Goal: Feedback & Contribution: Contribute content

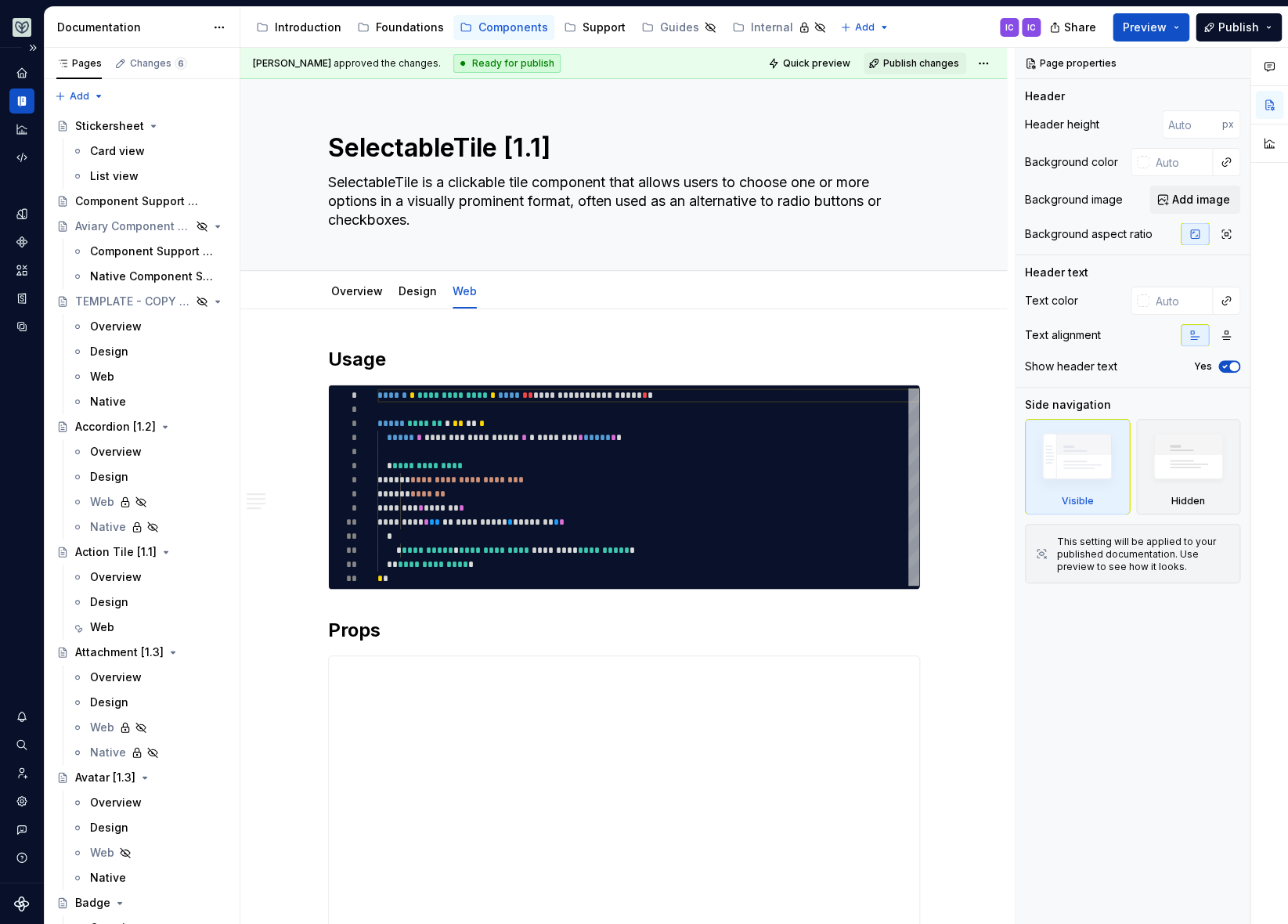
type textarea "*"
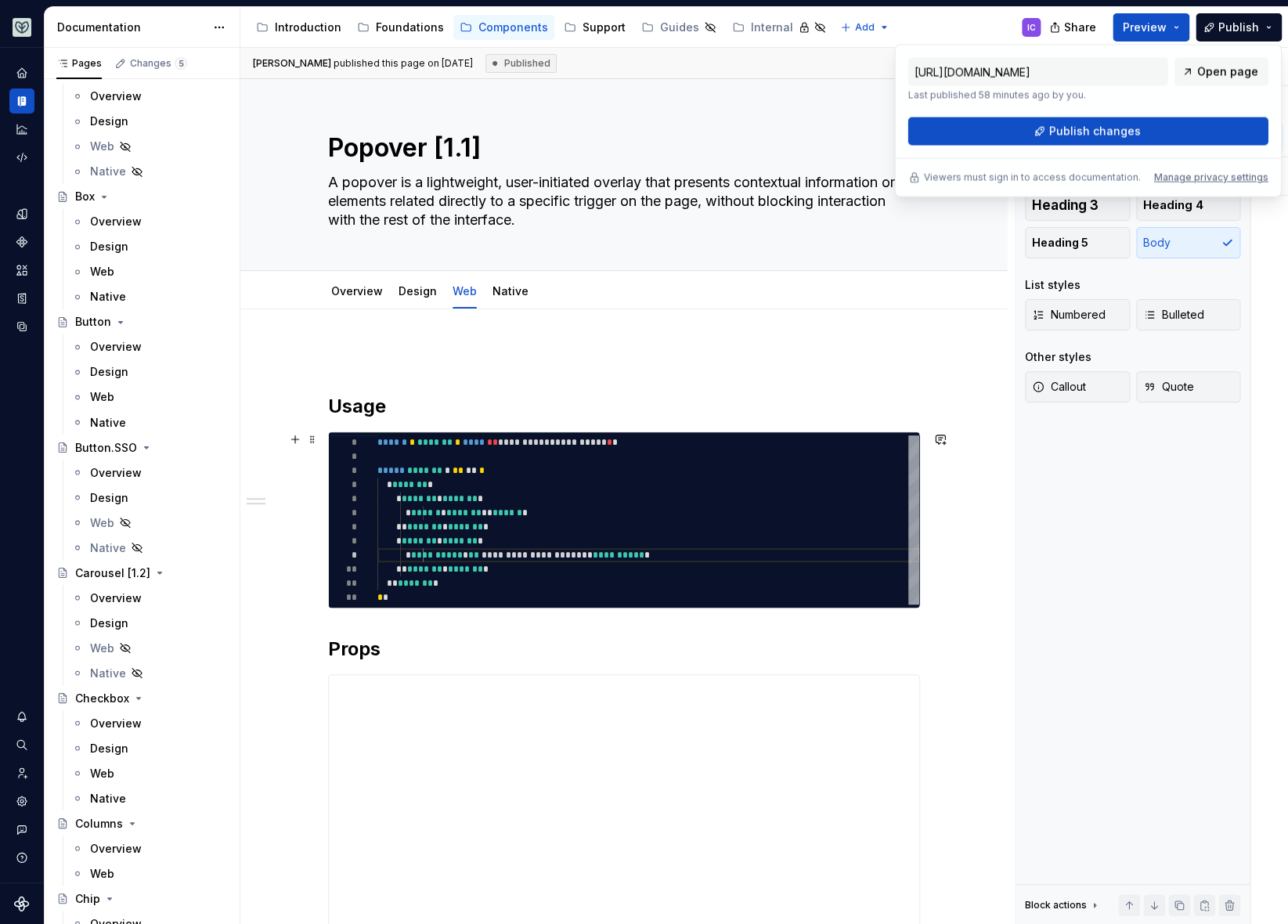
click at [524, 461] on div "**********" at bounding box center [648, 520] width 542 height 169
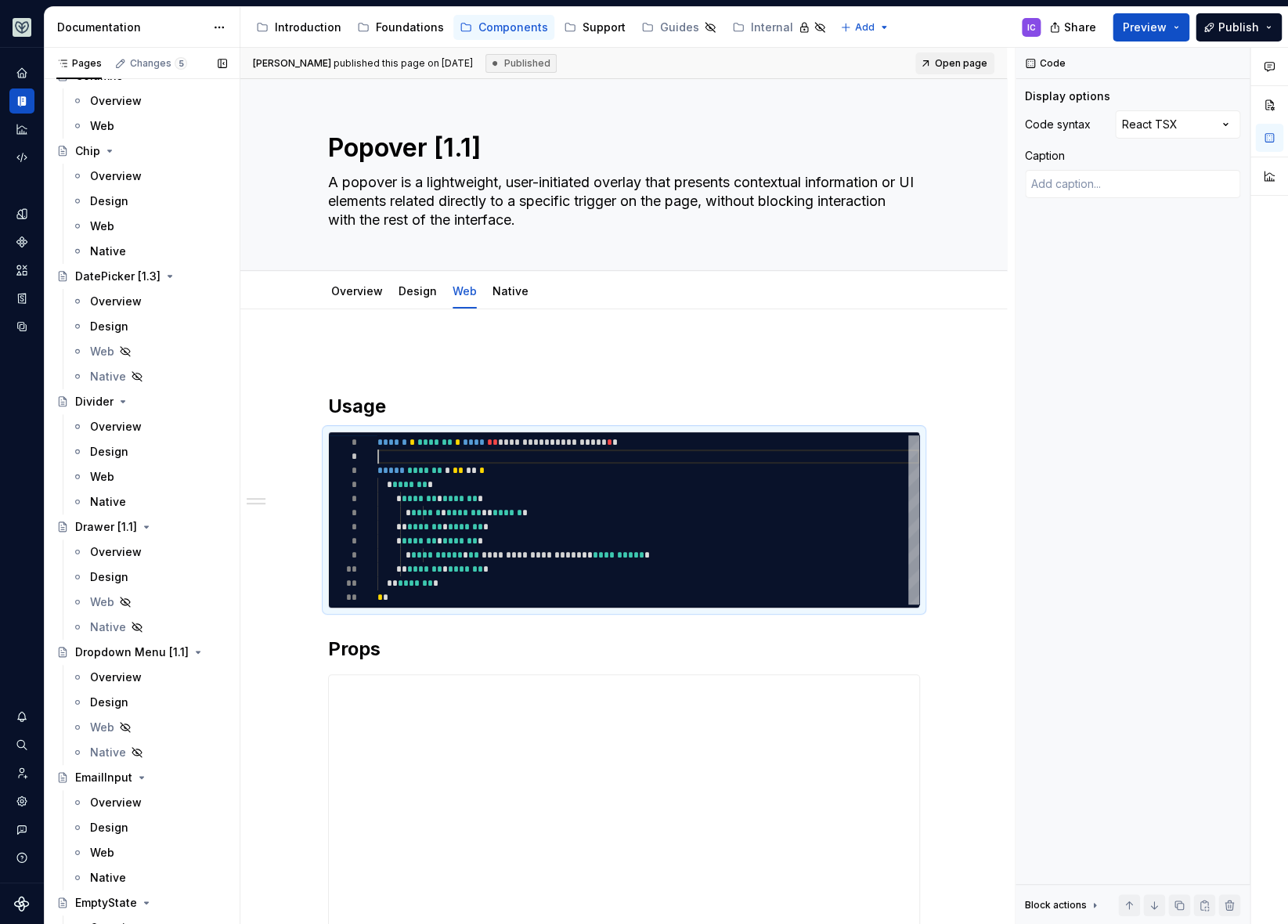
scroll to position [1128, 0]
click at [32, 50] on button "Expand sidebar" at bounding box center [33, 48] width 22 height 22
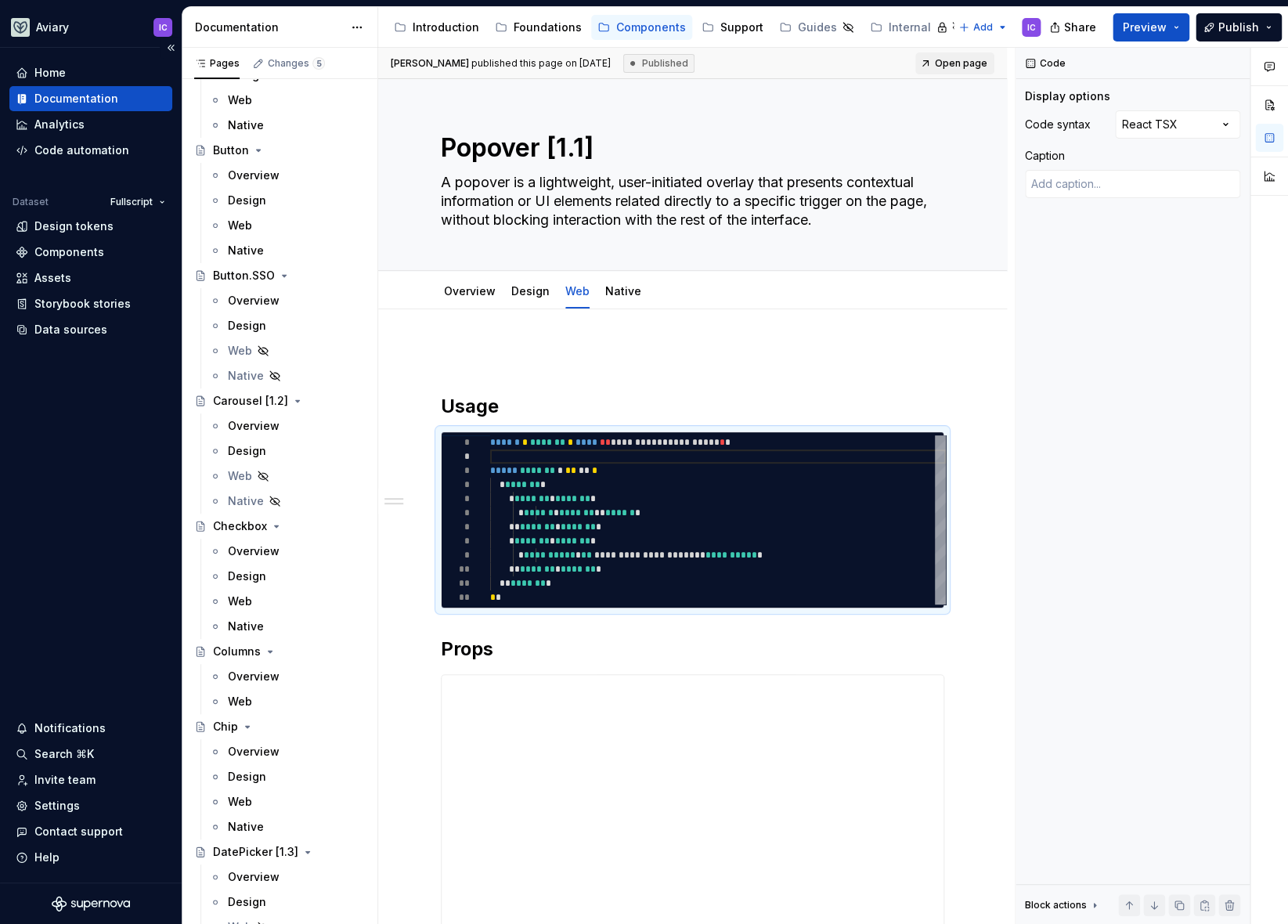
type textarea "*"
click at [77, 782] on div "Invite team" at bounding box center [64, 780] width 61 height 15
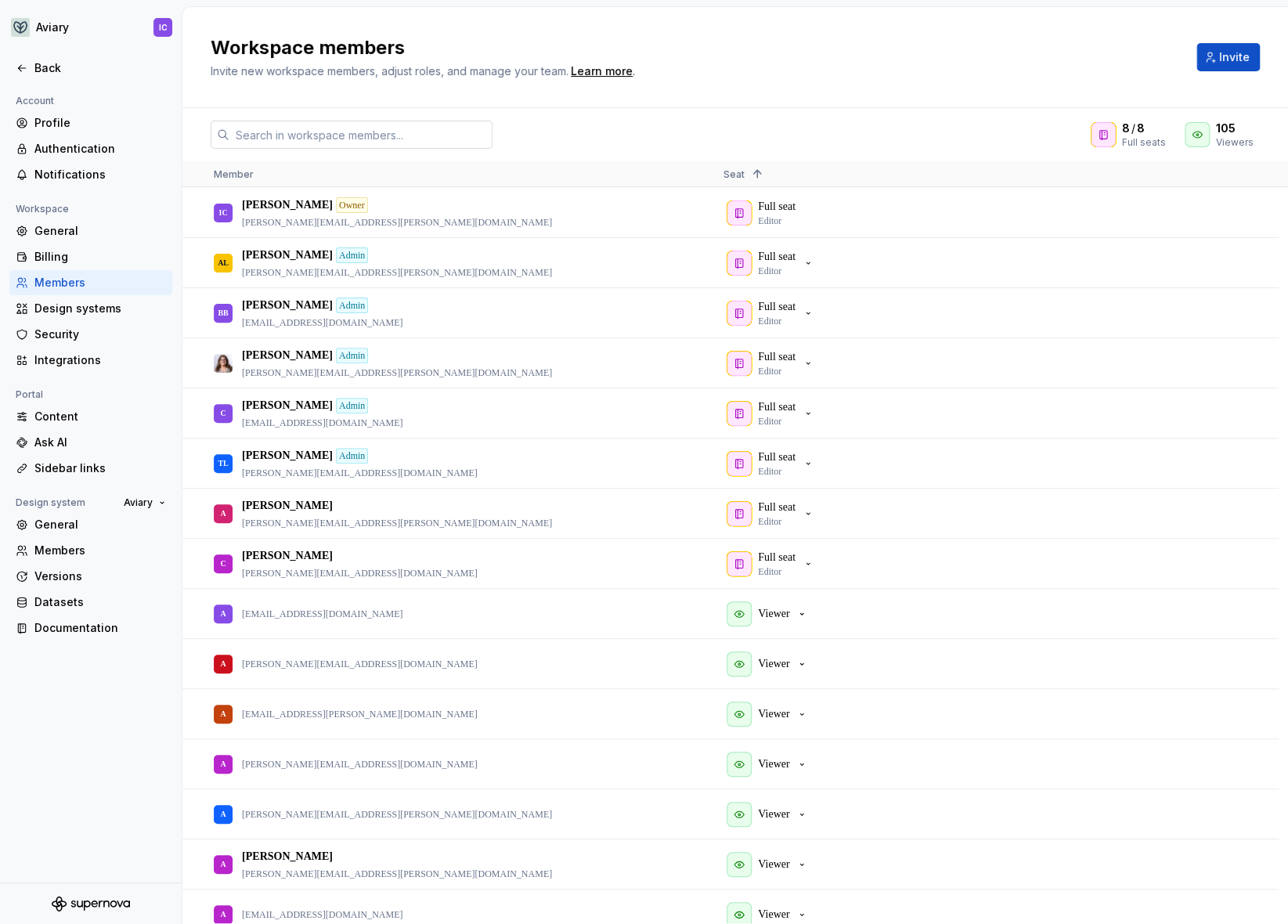
click at [284, 130] on input "text" at bounding box center [361, 134] width 263 height 28
click at [814, 318] on icon "button" at bounding box center [808, 313] width 13 height 13
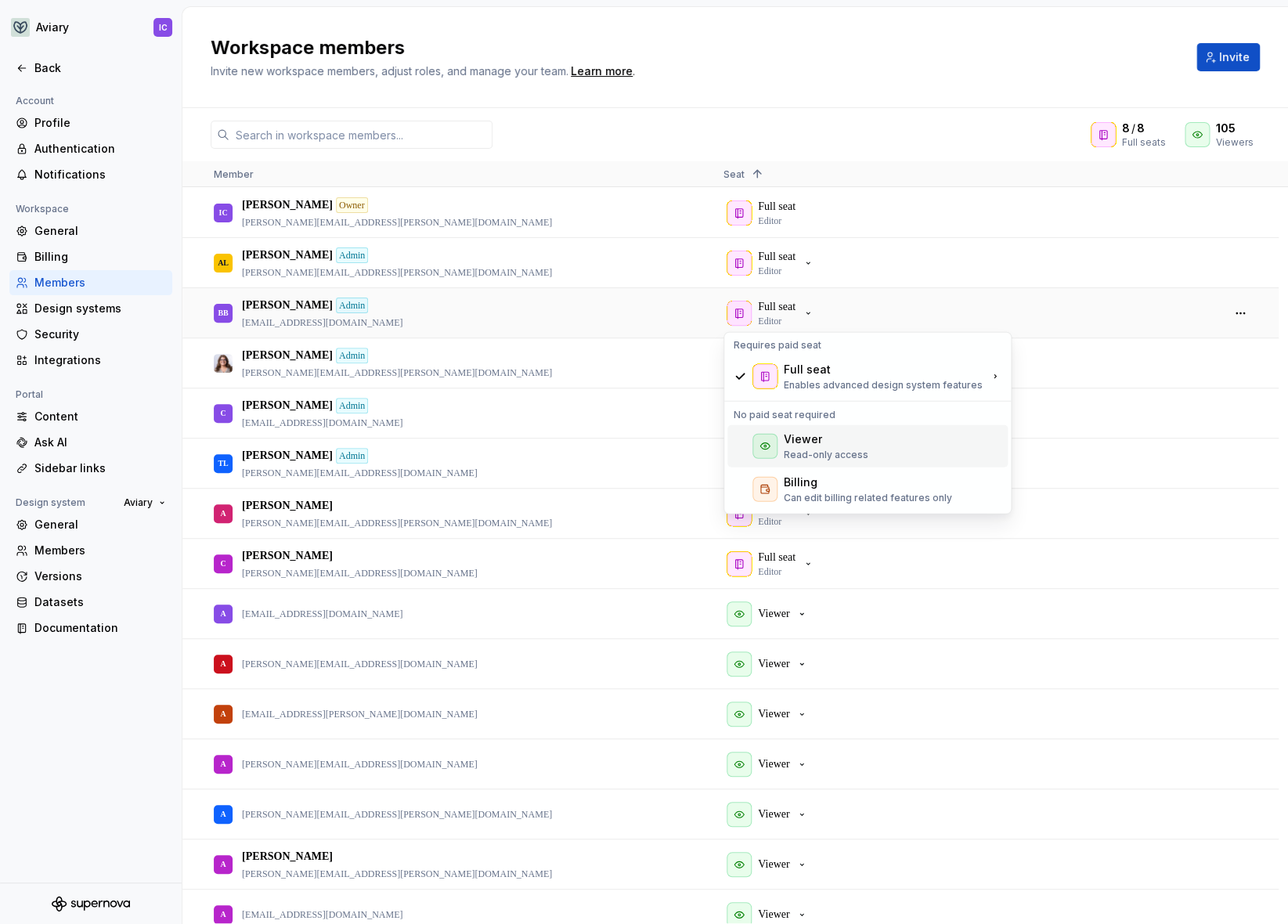
click at [839, 446] on div "Viewer" at bounding box center [825, 439] width 85 height 15
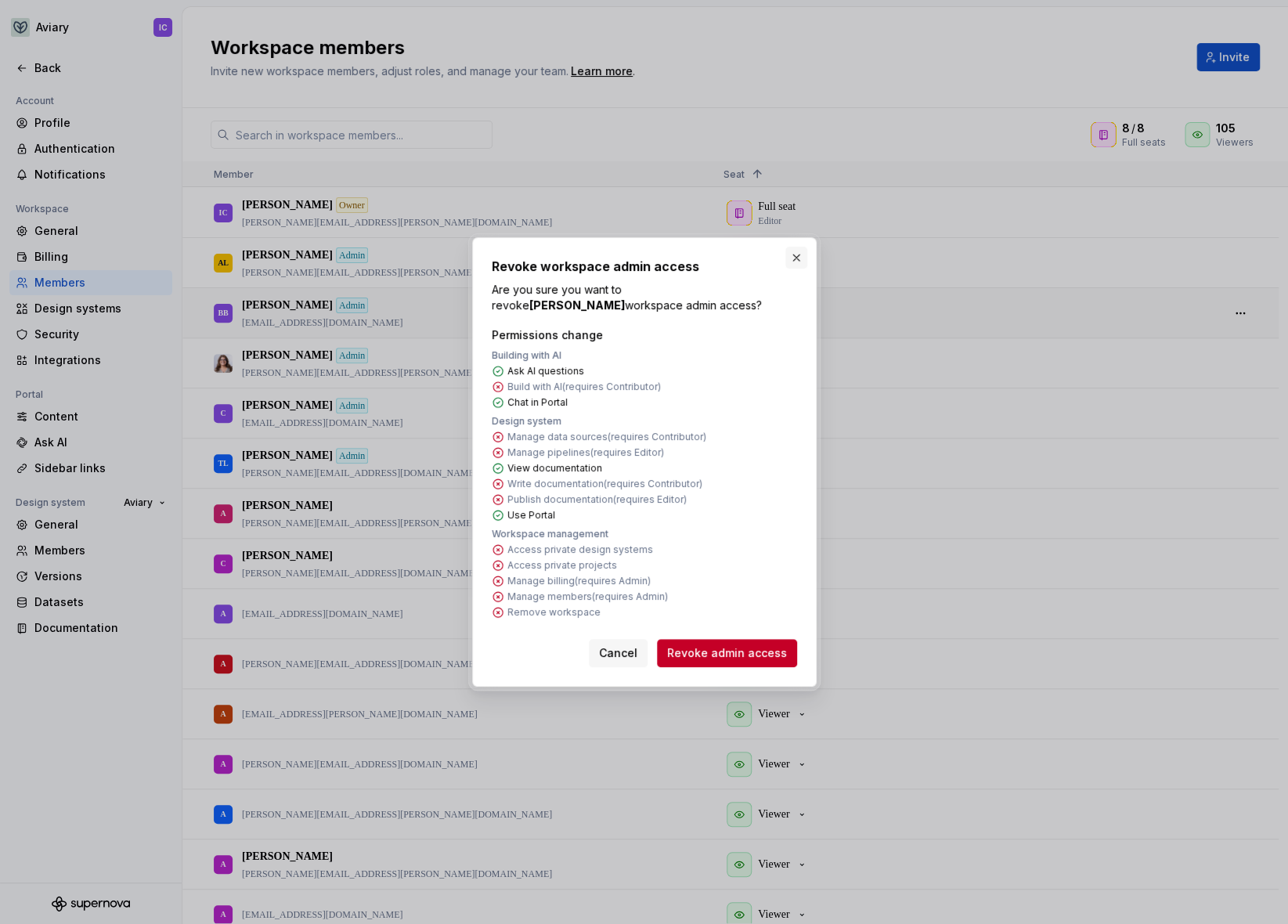
click at [791, 258] on button "button" at bounding box center [796, 258] width 22 height 22
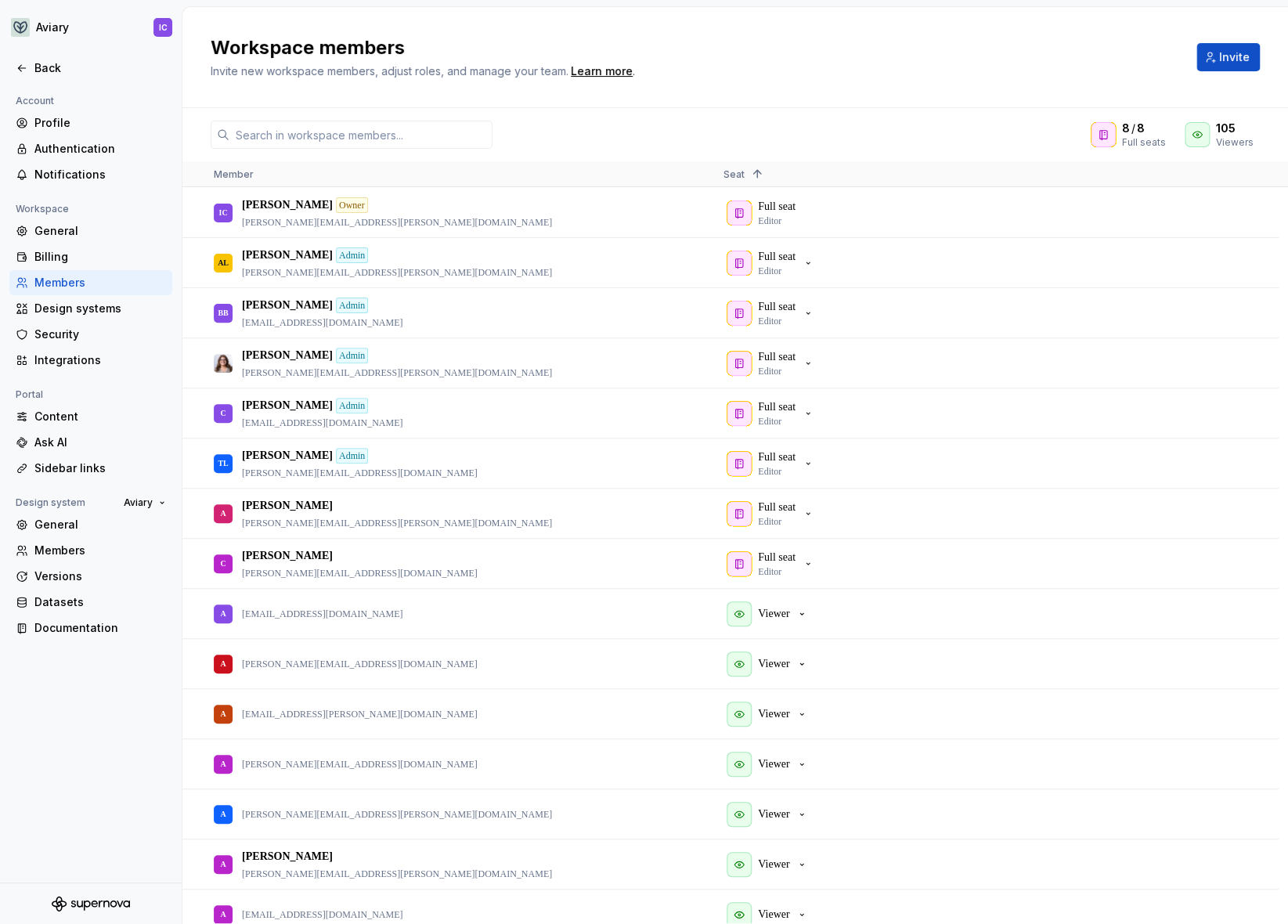
click at [580, 134] on div "8 / 8 Full seats 105 Viewers" at bounding box center [735, 134] width 1105 height 28
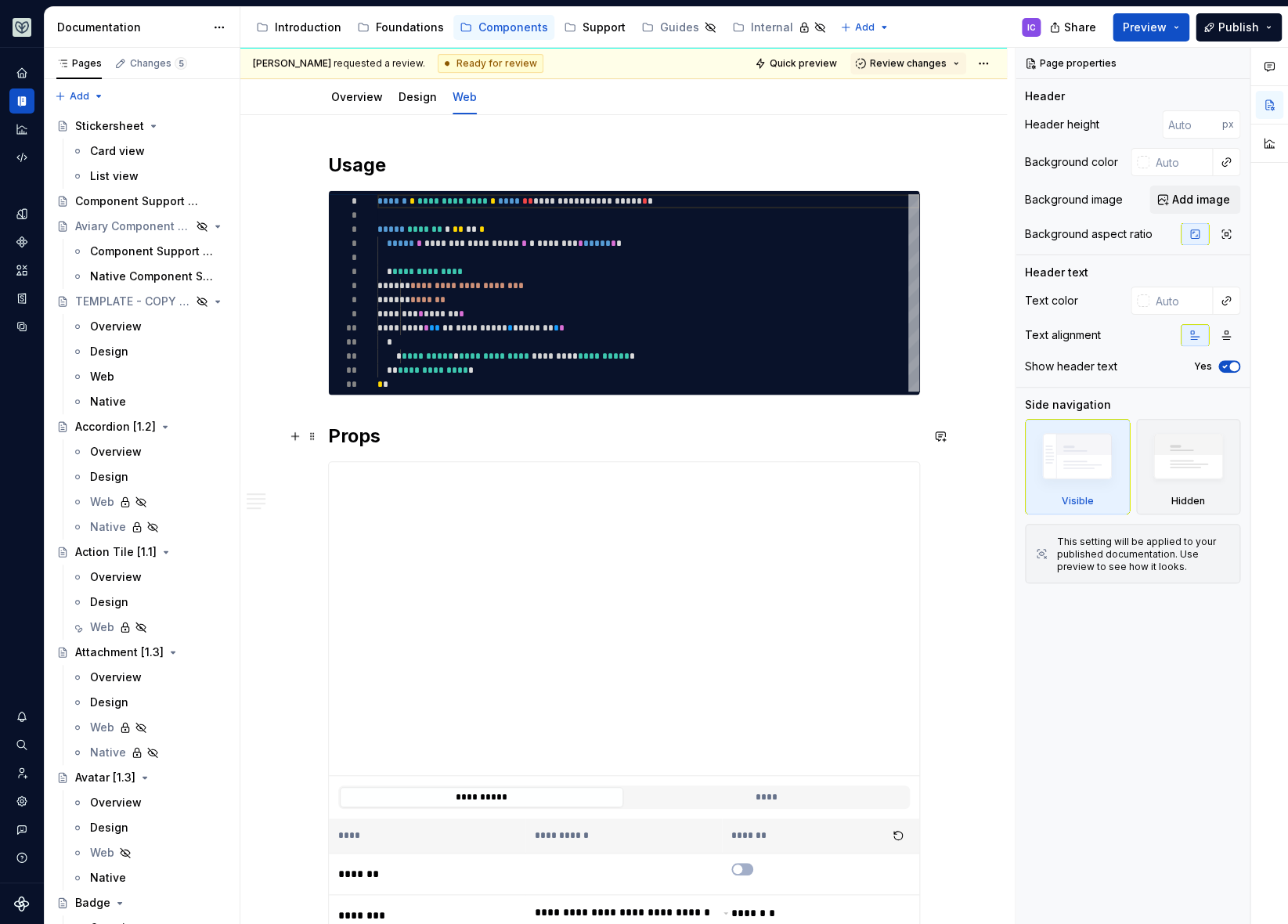
scroll to position [204, 0]
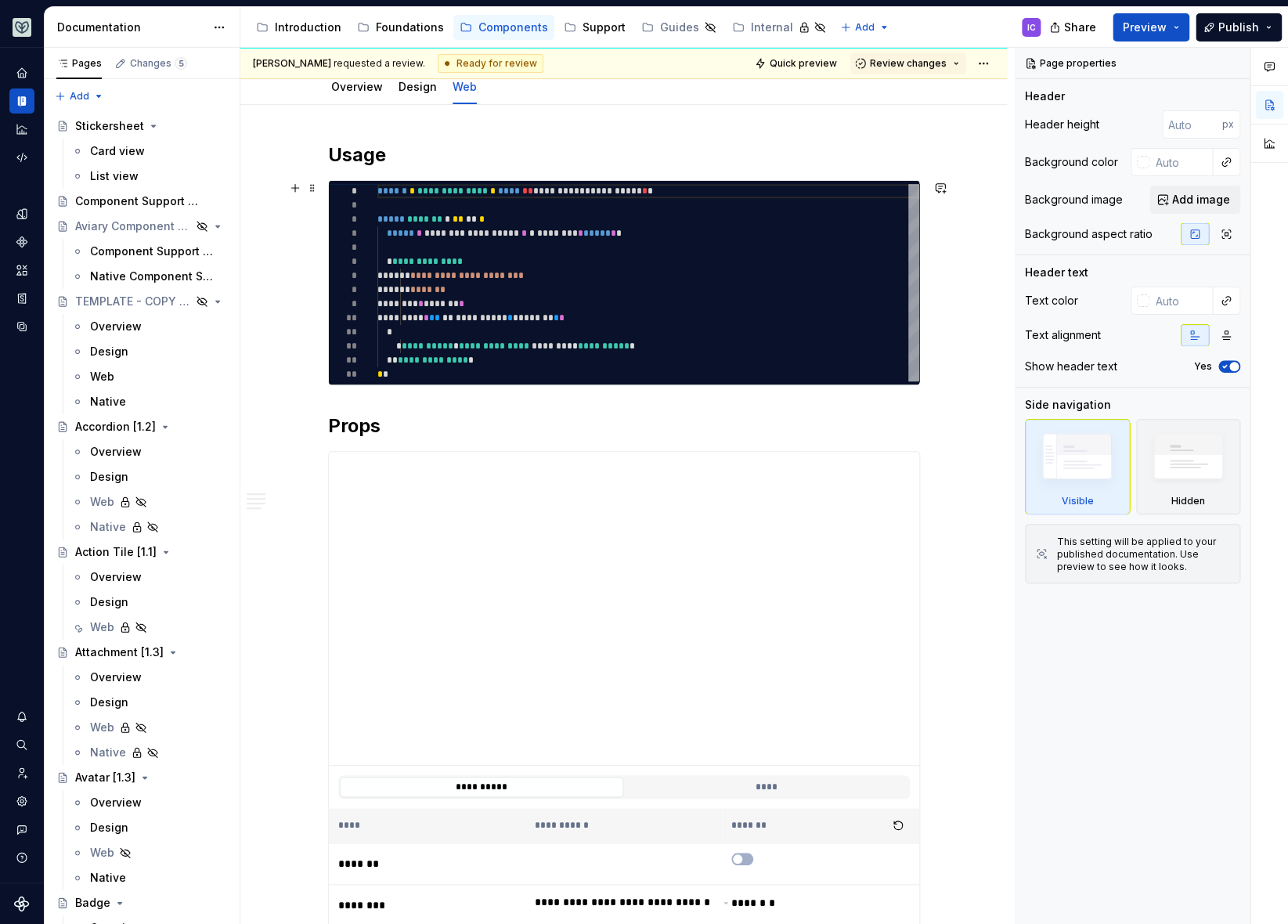
click at [448, 235] on div "**********" at bounding box center [648, 282] width 542 height 197
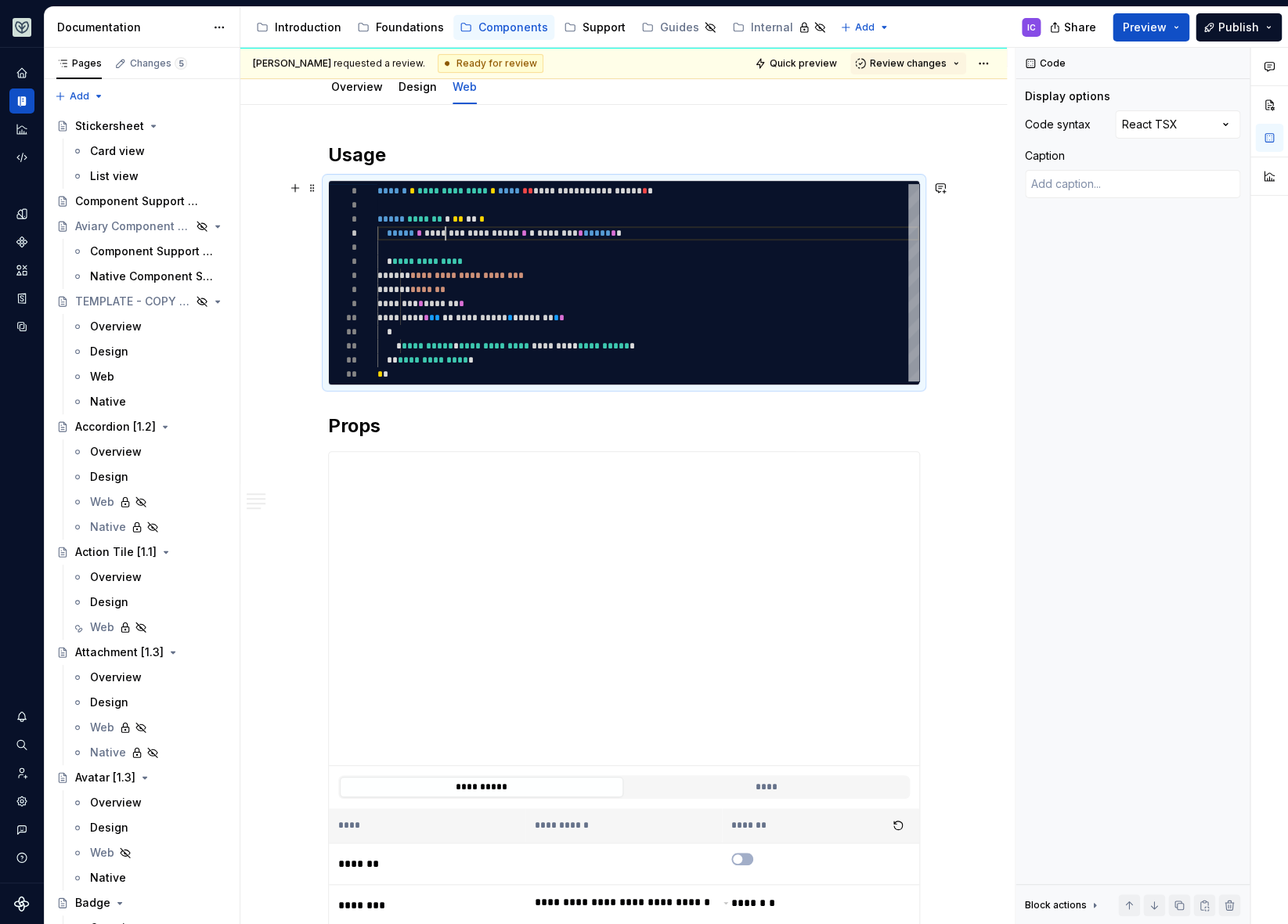
type textarea "*"
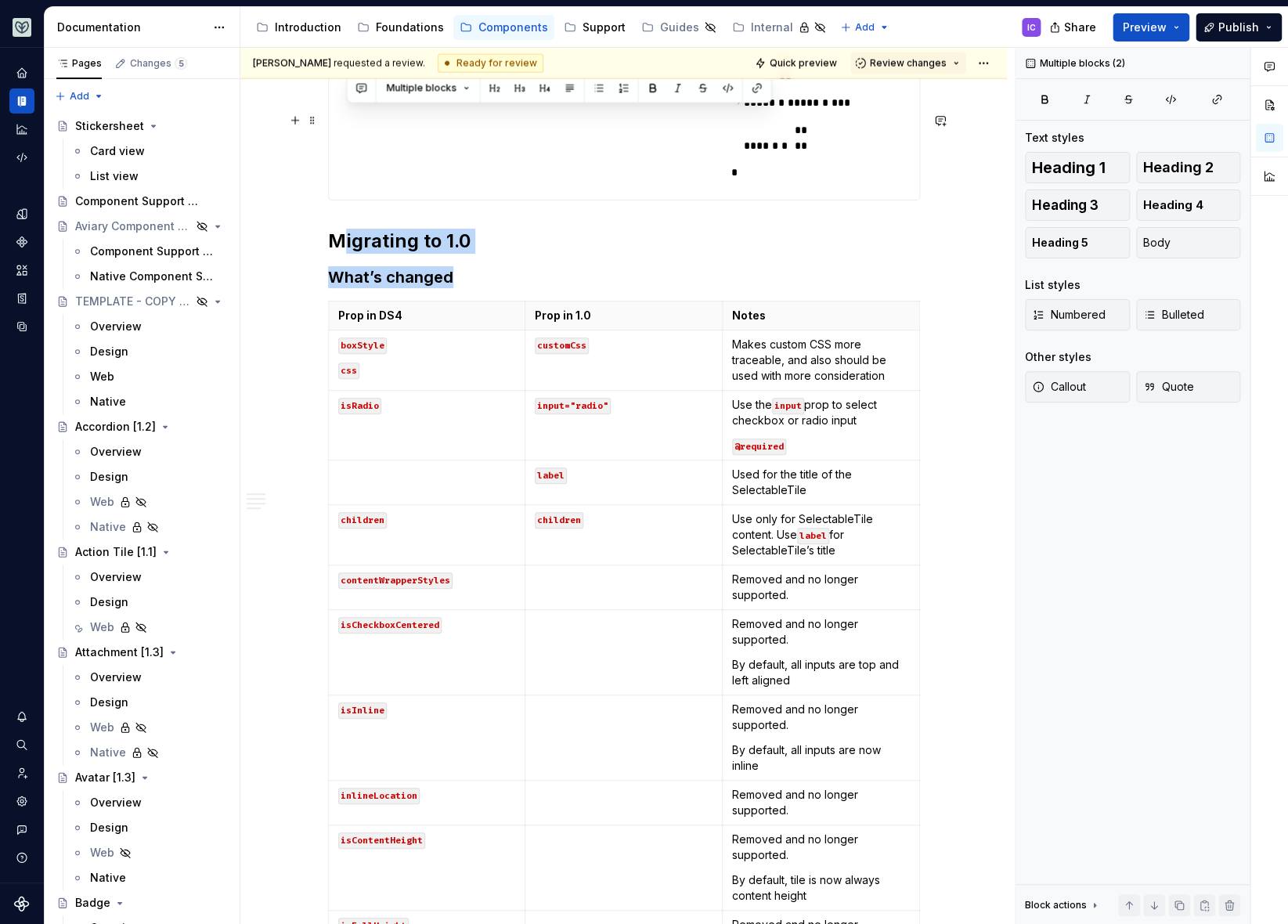
scroll to position [1624, 0]
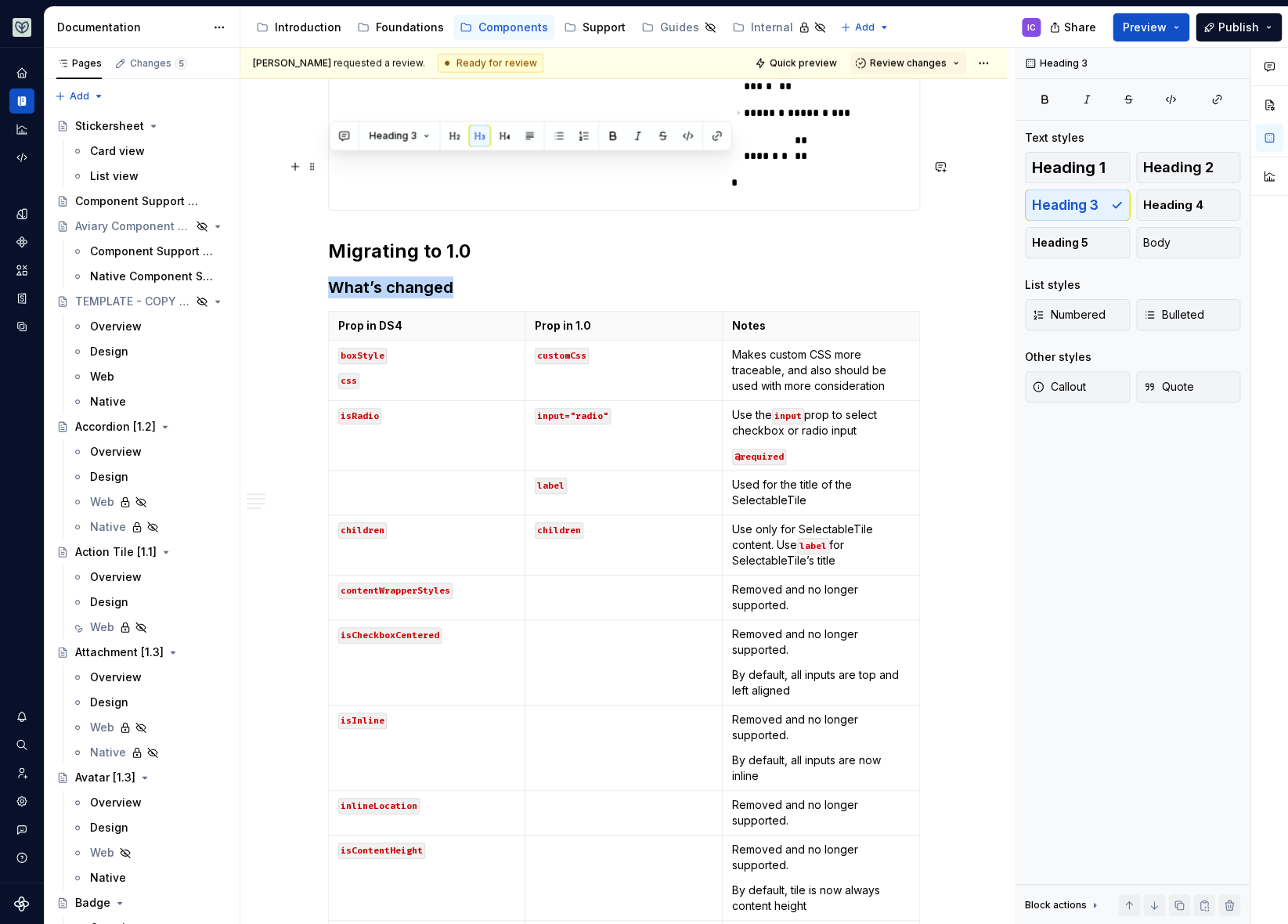
drag, startPoint x: 472, startPoint y: 124, endPoint x: 331, endPoint y: 162, distance: 146.0
click at [331, 277] on h3 "What’s changed" at bounding box center [624, 288] width 592 height 22
click at [943, 169] on button "button" at bounding box center [940, 167] width 22 height 22
click at [746, 216] on icon "Add emoji" at bounding box center [742, 218] width 15 height 15
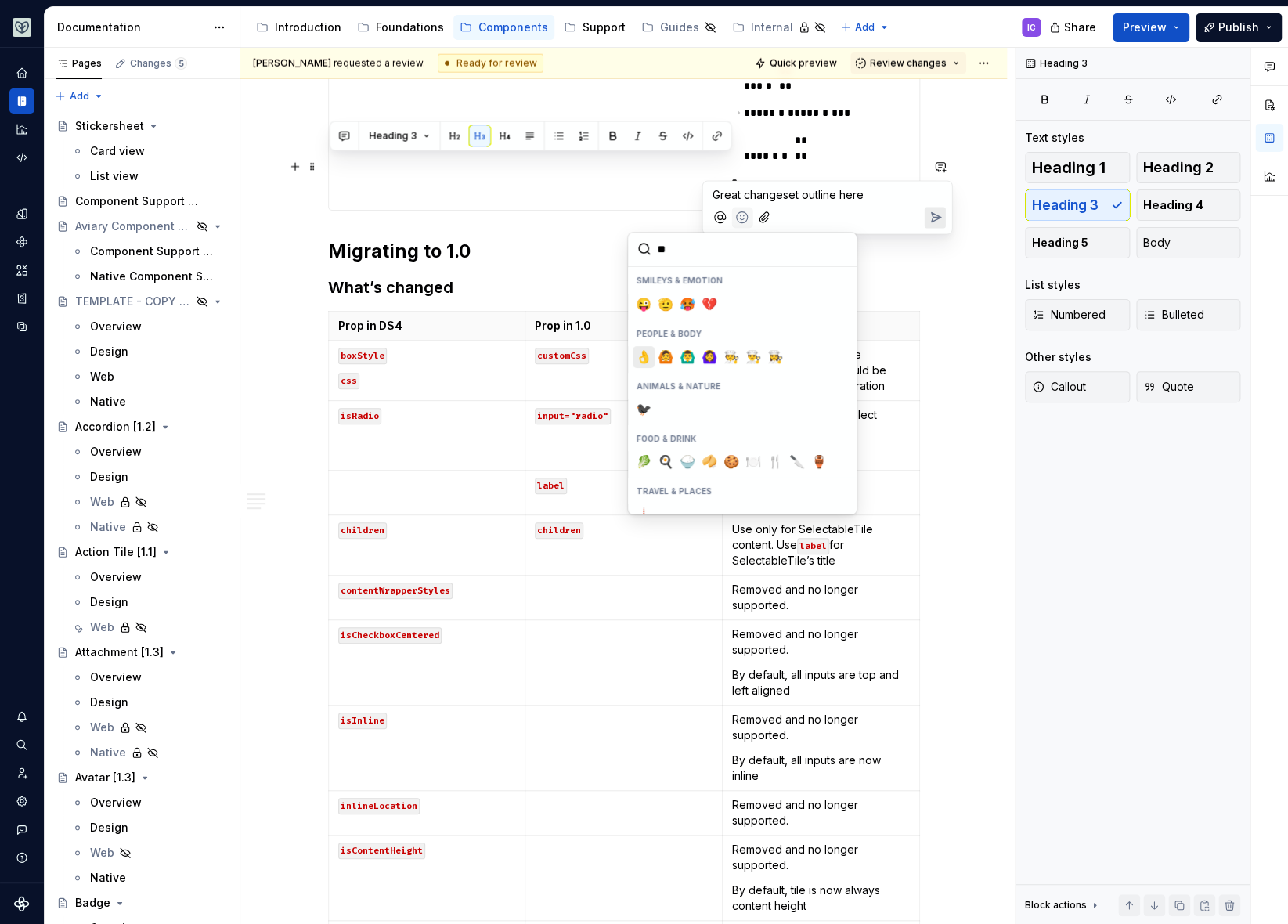
click at [650, 356] on button "👌" at bounding box center [644, 357] width 22 height 22
type input "**"
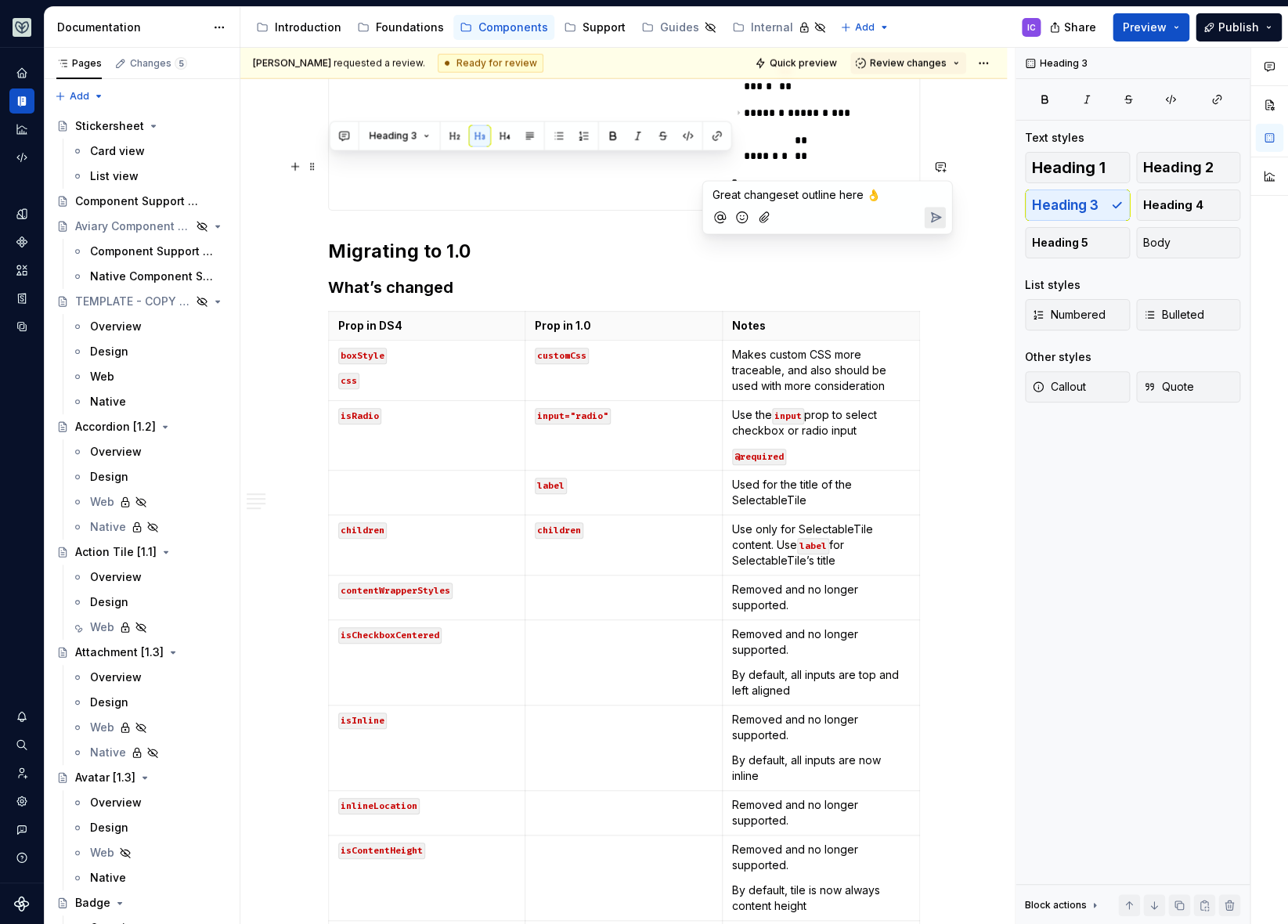
click at [932, 216] on icon "Send" at bounding box center [934, 218] width 15 height 15
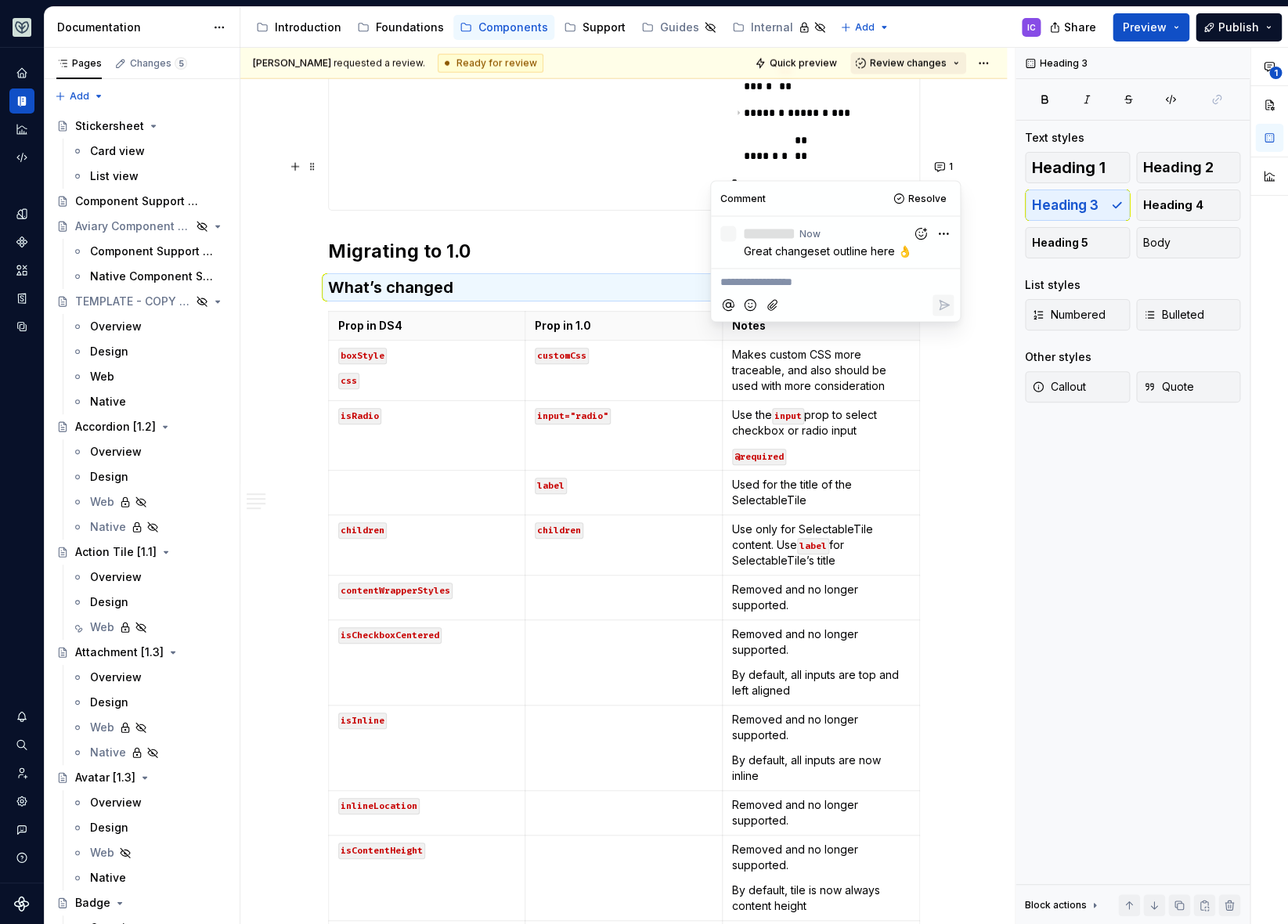
click at [940, 60] on span "Review changes" at bounding box center [908, 63] width 77 height 13
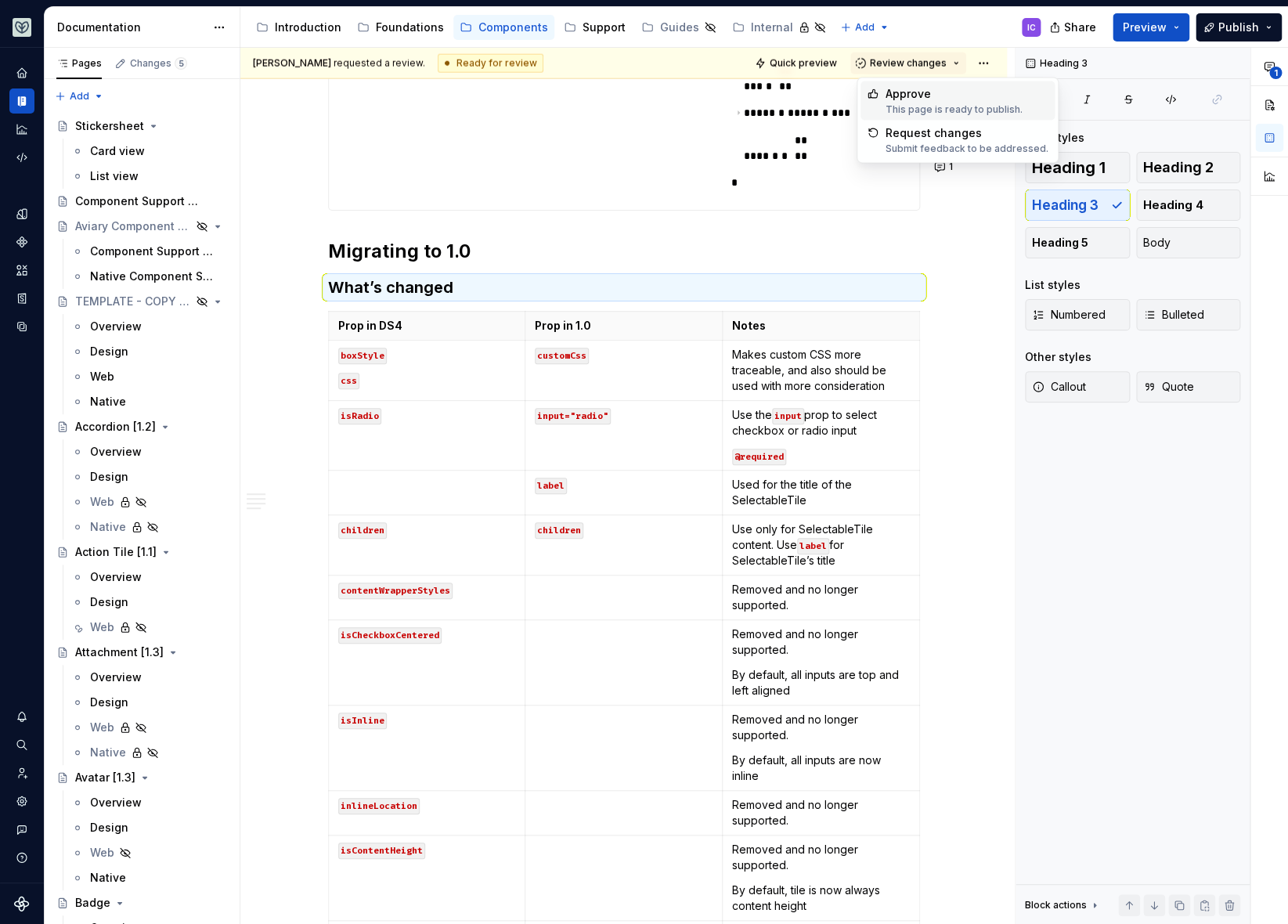
click at [914, 108] on div "This page is ready to publish." at bounding box center [954, 109] width 137 height 13
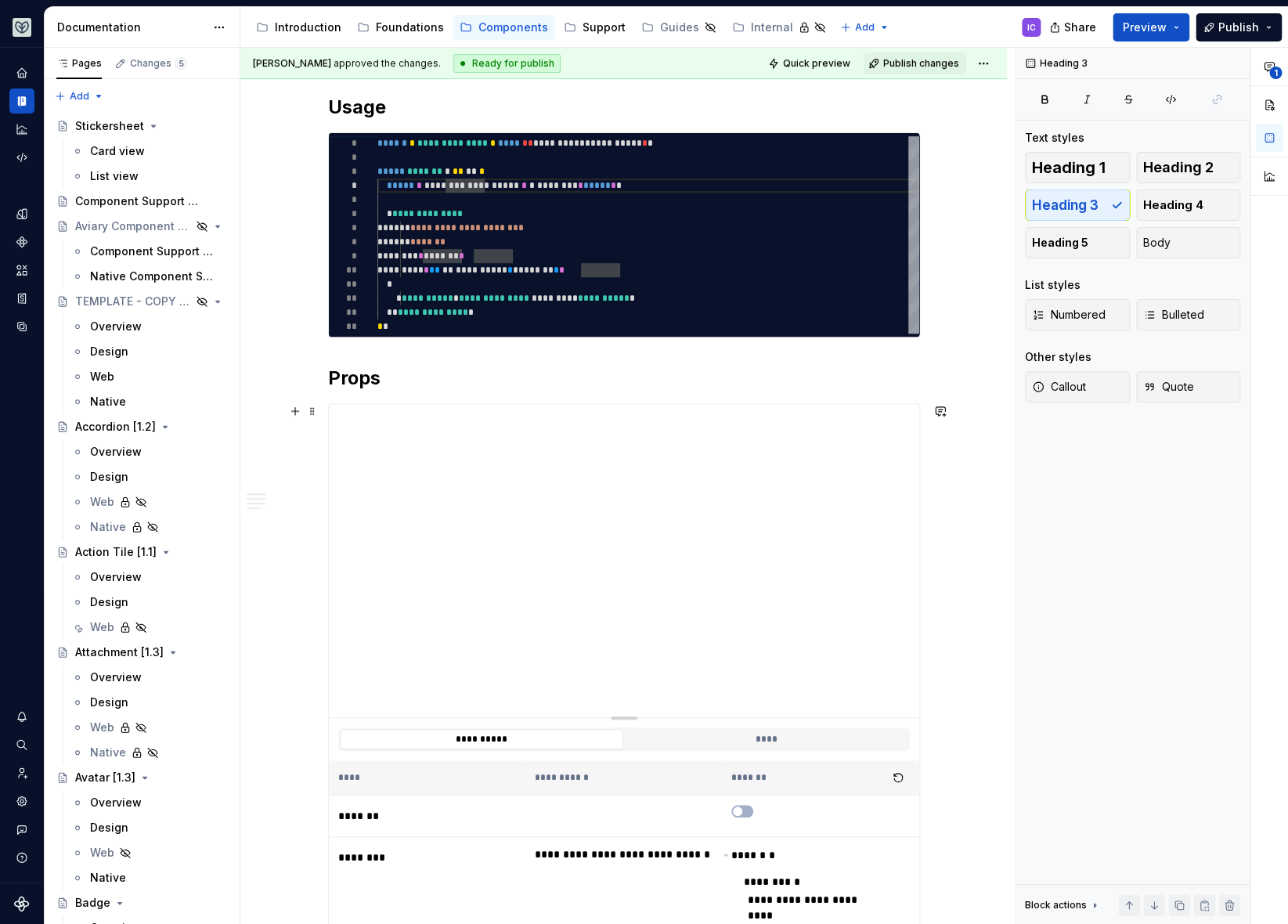
scroll to position [0, 0]
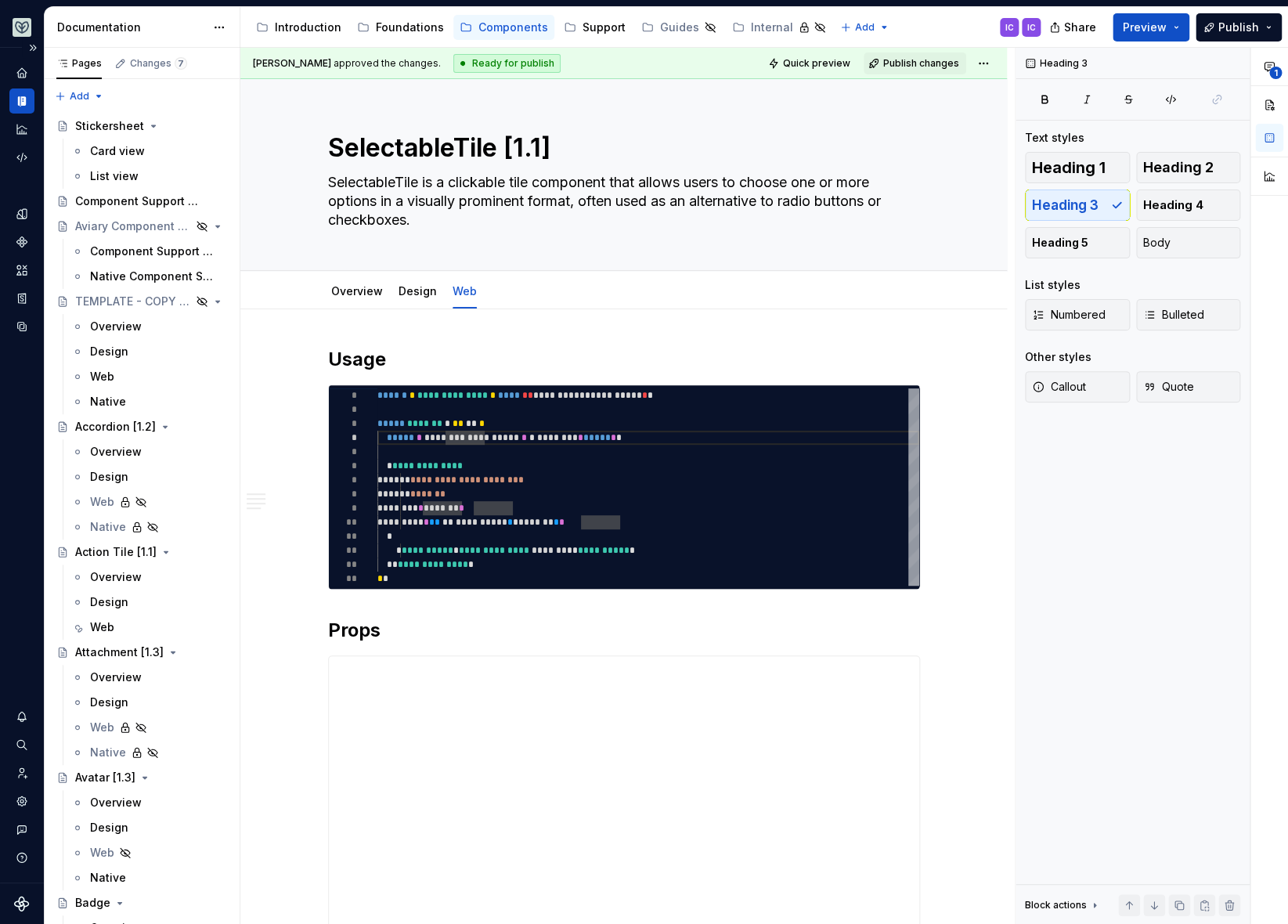
type textarea "*"
